Goal: Task Accomplishment & Management: Use online tool/utility

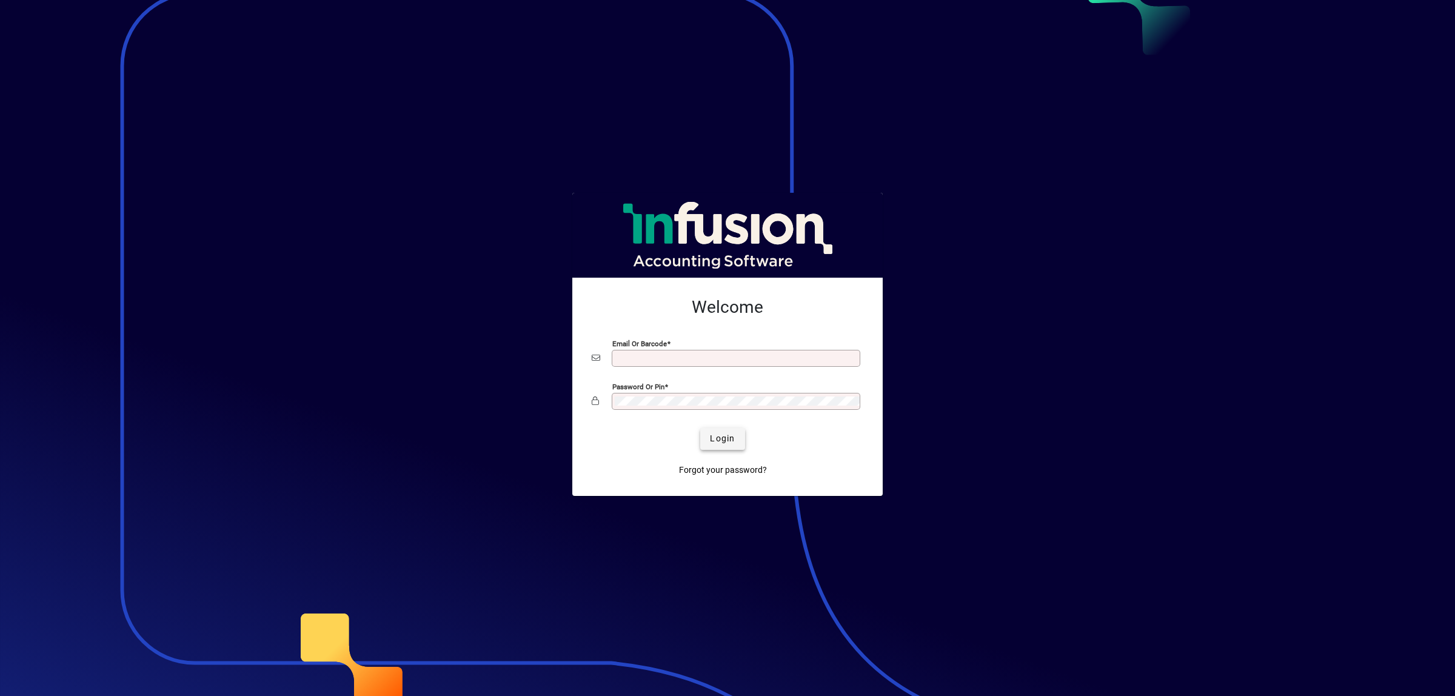
type input "**********"
click at [730, 435] on span "Login" at bounding box center [722, 438] width 25 height 13
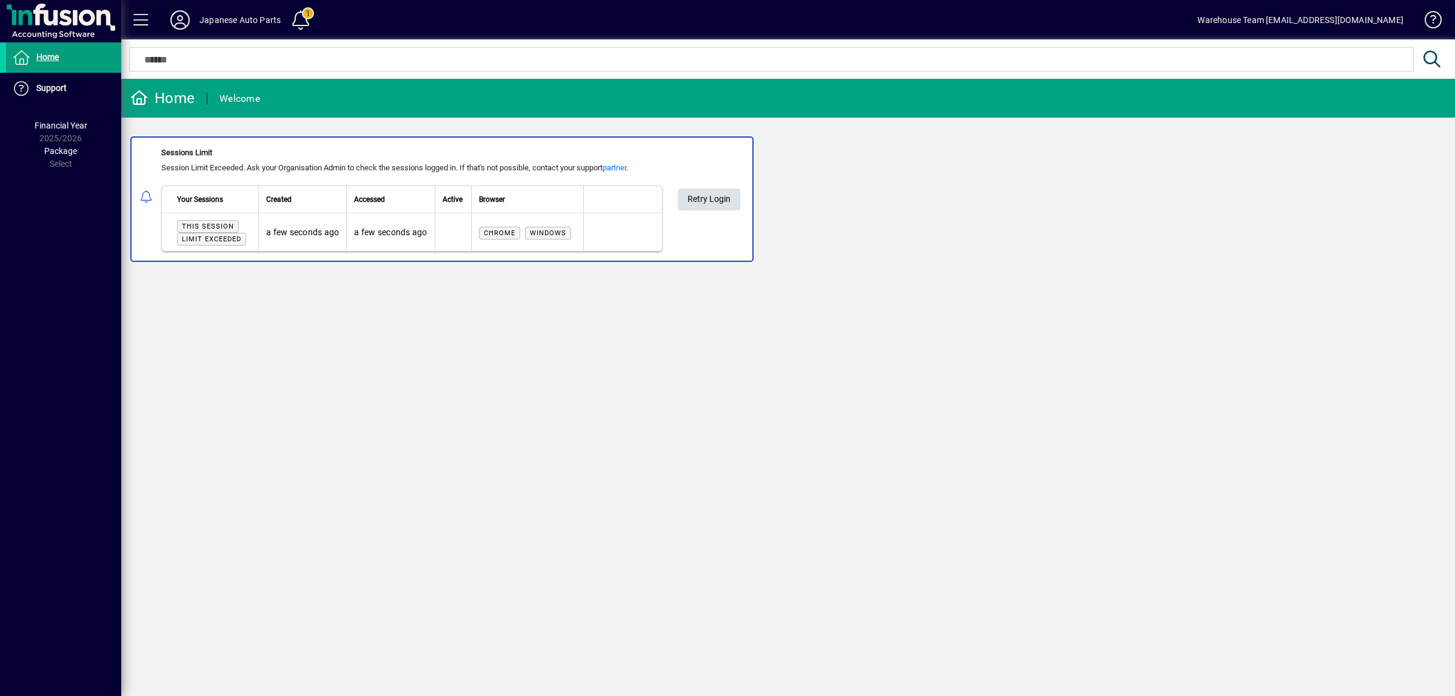
click at [702, 191] on span "Retry Login" at bounding box center [708, 199] width 43 height 20
click at [52, 64] on span "Home" at bounding box center [32, 57] width 53 height 15
click at [80, 25] on div at bounding box center [61, 21] width 114 height 35
click at [86, 28] on div at bounding box center [61, 21] width 114 height 35
click at [711, 200] on span "Retry Login" at bounding box center [691, 199] width 43 height 20
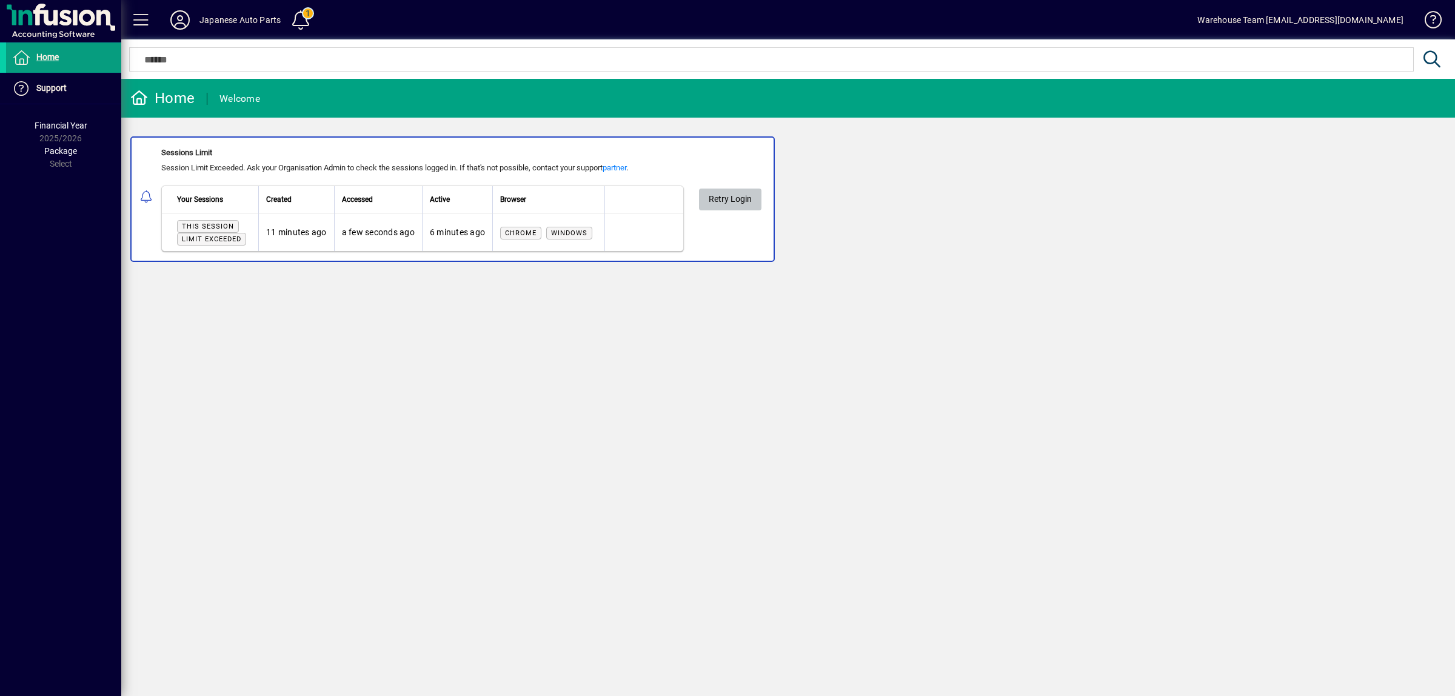
click at [731, 194] on span "Retry Login" at bounding box center [730, 199] width 43 height 20
click at [661, 323] on div "Home Welcome Sessions Limit Session Limit Exceeded. Ask your Organisation Admin…" at bounding box center [787, 387] width 1333 height 617
click at [714, 195] on span "Retry Login" at bounding box center [730, 199] width 43 height 20
click at [70, 61] on span at bounding box center [63, 57] width 115 height 29
